Goal: Task Accomplishment & Management: Manage account settings

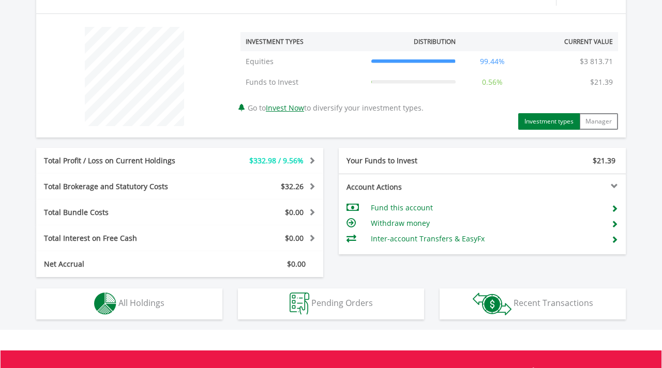
scroll to position [384, 0]
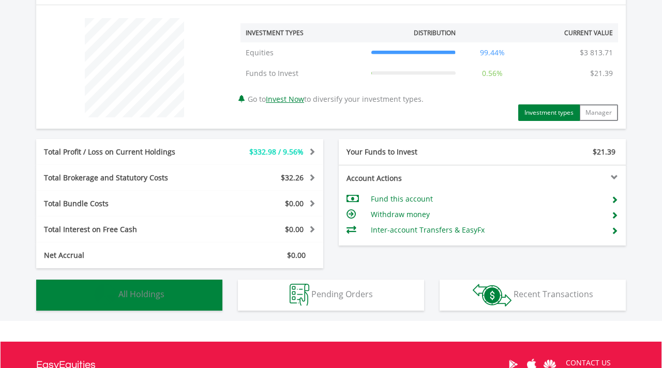
click at [186, 291] on button "Holdings All Holdings" at bounding box center [129, 295] width 186 height 31
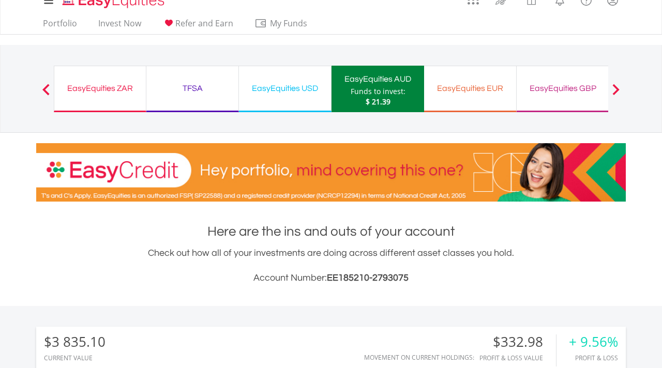
scroll to position [0, 0]
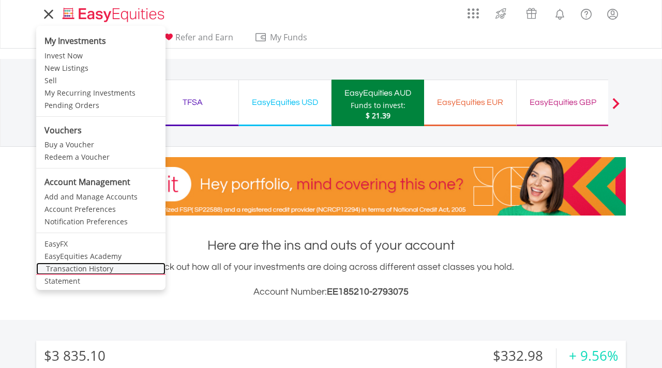
click at [58, 267] on link "Transaction History" at bounding box center [100, 269] width 129 height 12
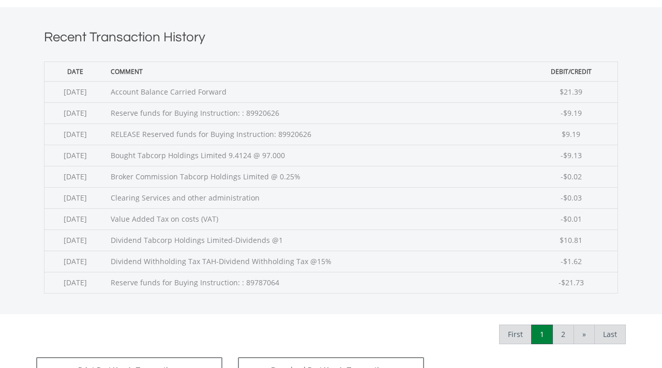
scroll to position [392, 0]
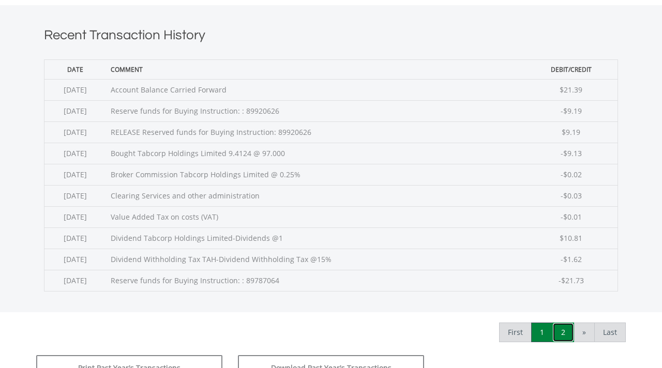
click at [564, 331] on link "2" at bounding box center [564, 333] width 22 height 20
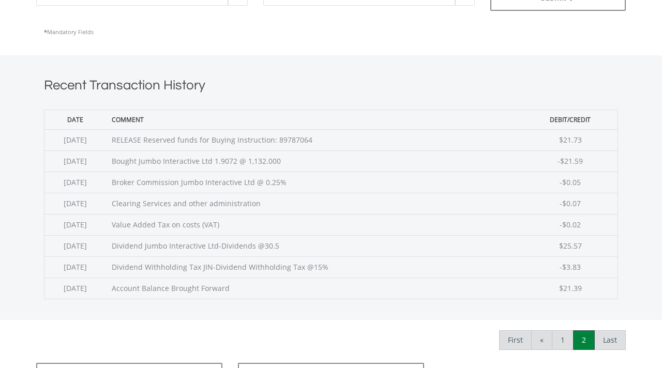
scroll to position [344, 0]
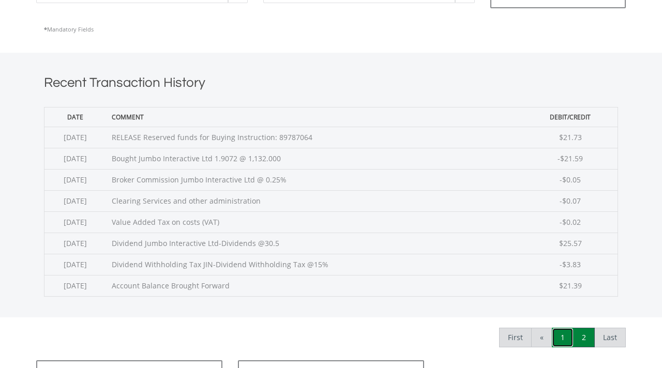
click at [563, 337] on link "1" at bounding box center [563, 338] width 22 height 20
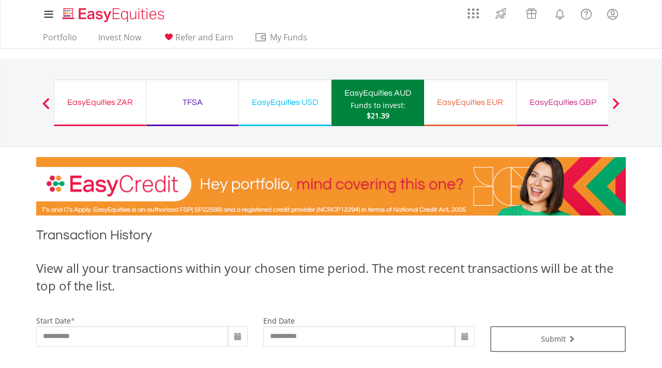
click at [287, 96] on div "EasyEquities USD" at bounding box center [285, 102] width 80 height 14
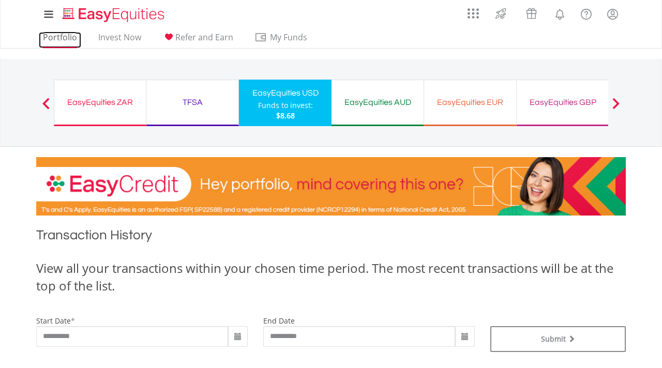
click at [58, 39] on link "Portfolio" at bounding box center [60, 40] width 42 height 16
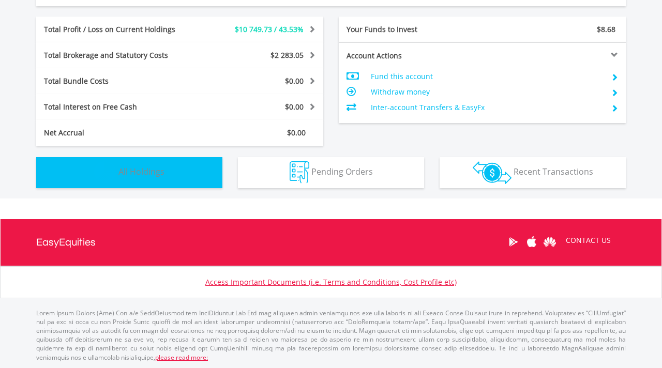
scroll to position [99, 197]
click at [171, 170] on button "Holdings All Holdings" at bounding box center [129, 172] width 186 height 31
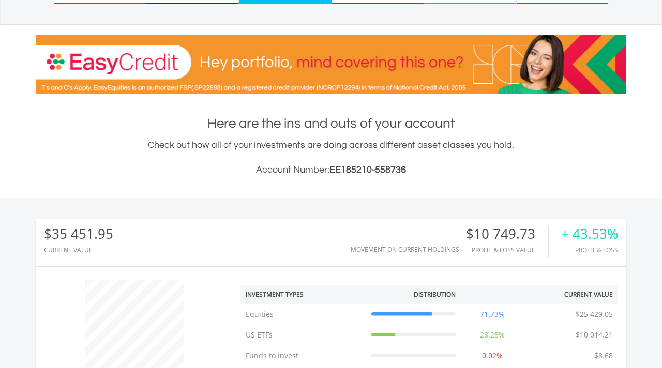
scroll to position [0, 0]
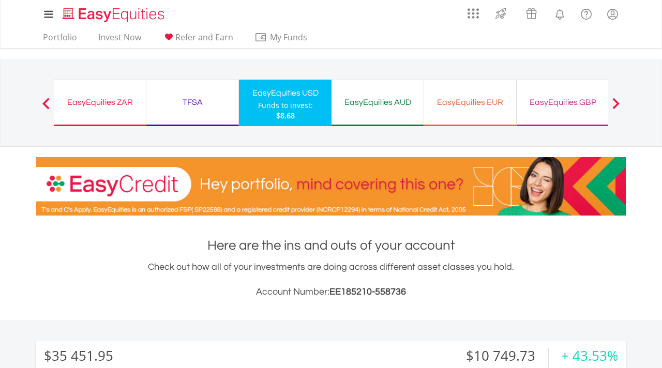
click at [189, 99] on div "TFSA" at bounding box center [193, 102] width 80 height 14
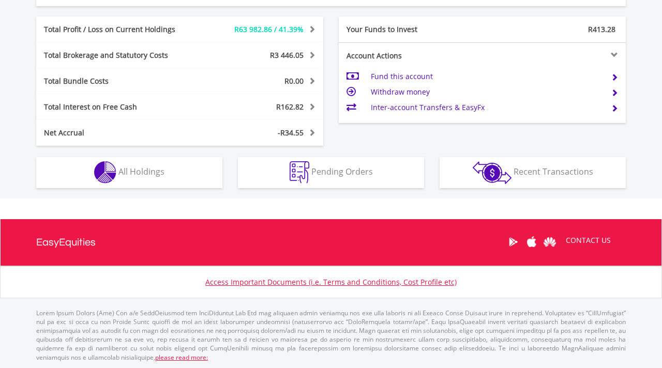
scroll to position [99, 197]
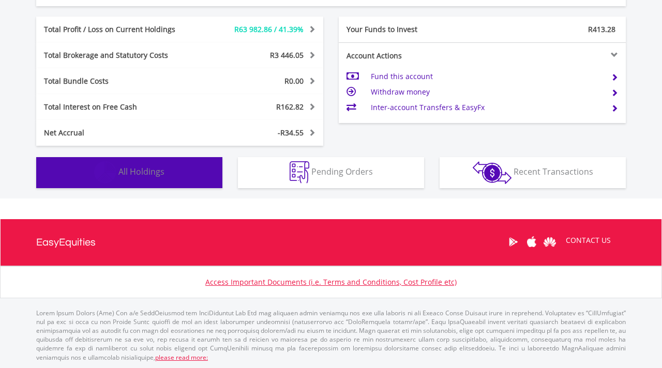
click at [171, 177] on button "Holdings All Holdings" at bounding box center [129, 172] width 186 height 31
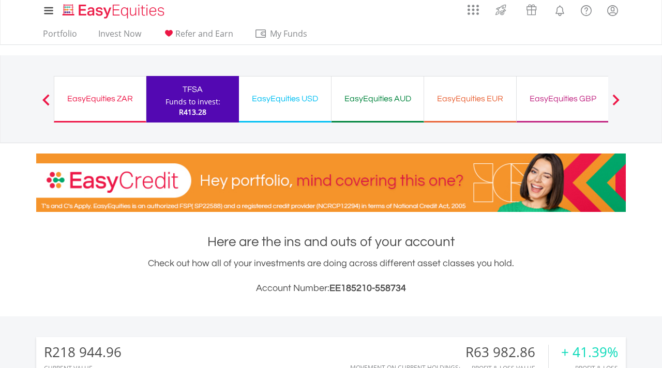
scroll to position [0, 0]
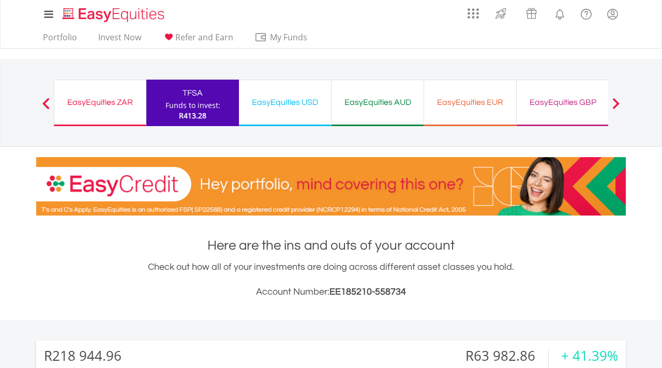
click at [85, 100] on div "EasyEquities ZAR" at bounding box center [100, 102] width 79 height 14
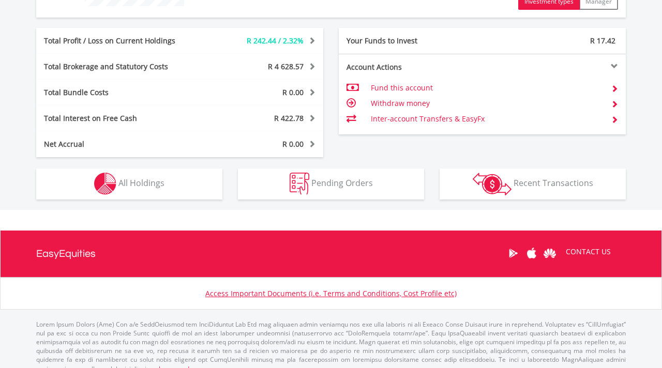
scroll to position [506, 0]
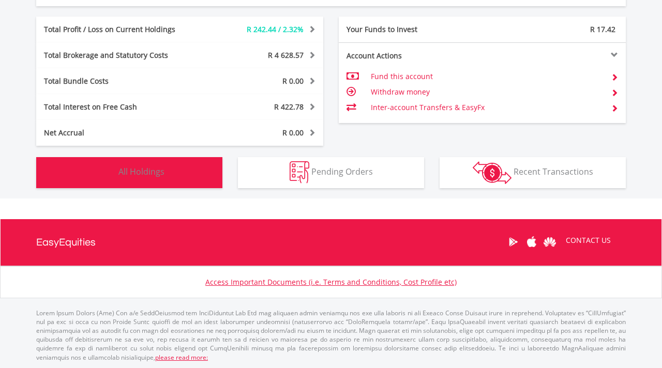
click at [121, 168] on span "All Holdings" at bounding box center [141, 171] width 46 height 11
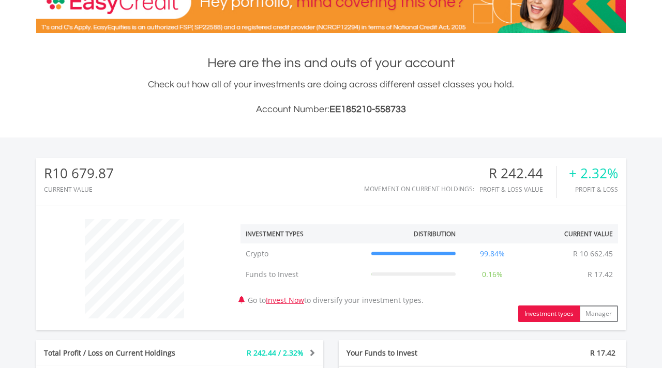
scroll to position [0, 0]
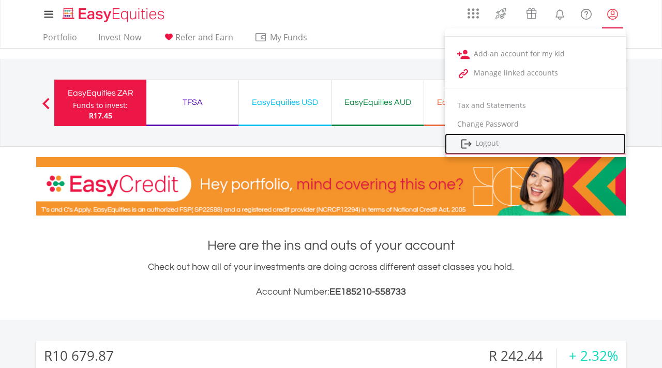
click at [572, 141] on link "Logout" at bounding box center [535, 143] width 181 height 21
